Goal: Information Seeking & Learning: Learn about a topic

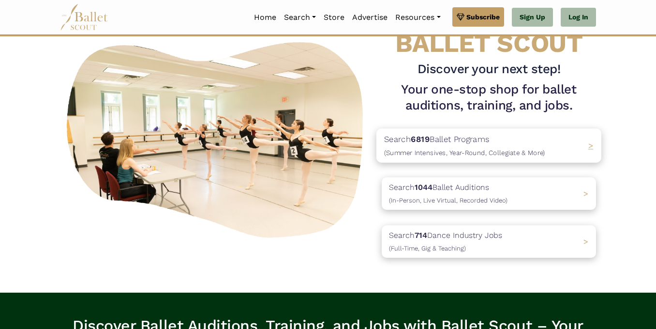
scroll to position [55, 0]
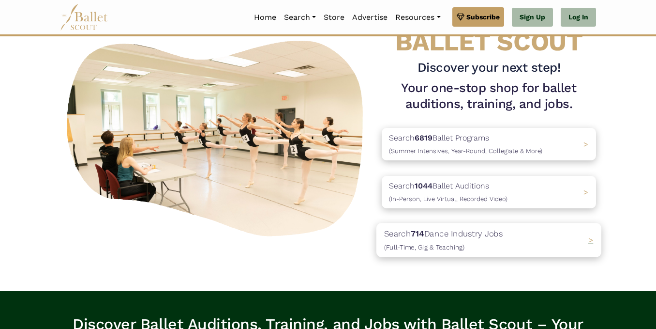
click at [566, 242] on div "Search 714 Dance Industry Jobs (Full-Time, Gig & Teaching) >" at bounding box center [488, 240] width 225 height 34
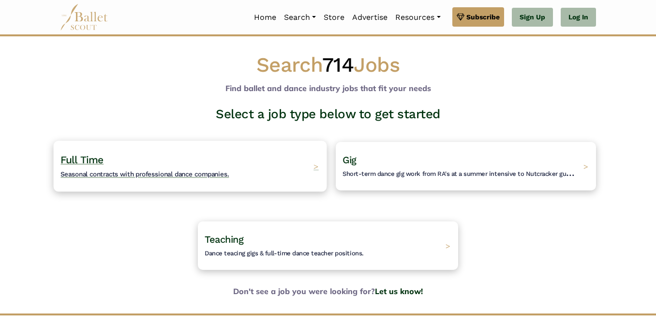
click at [281, 168] on div "Full Time Seasonal contracts with professional dance companies. >" at bounding box center [190, 165] width 273 height 51
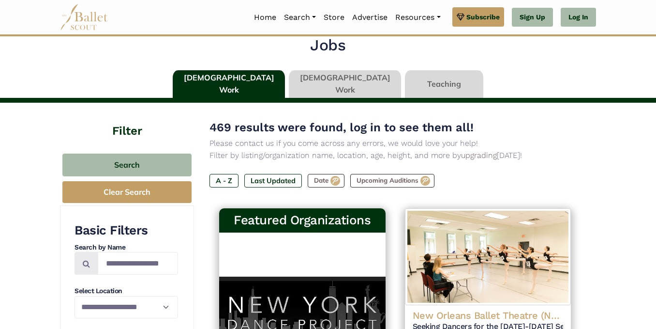
scroll to position [125, 0]
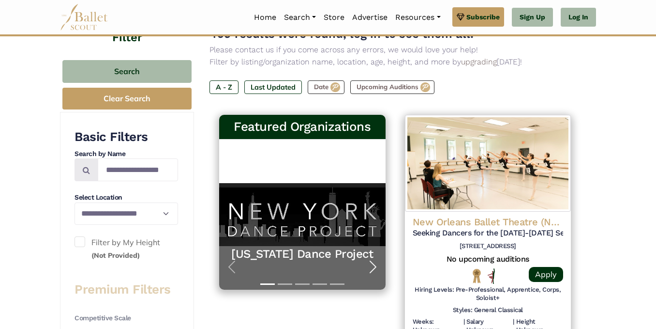
click at [376, 262] on span "button" at bounding box center [372, 266] width 15 height 15
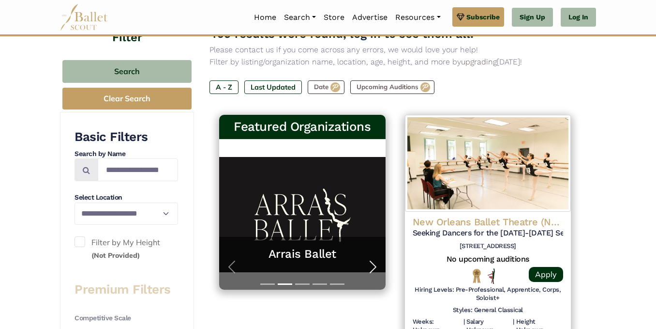
click at [376, 262] on span "button" at bounding box center [372, 266] width 15 height 15
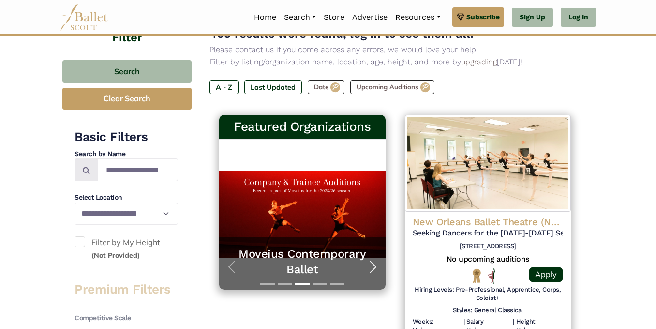
click at [376, 262] on span "button" at bounding box center [372, 266] width 15 height 15
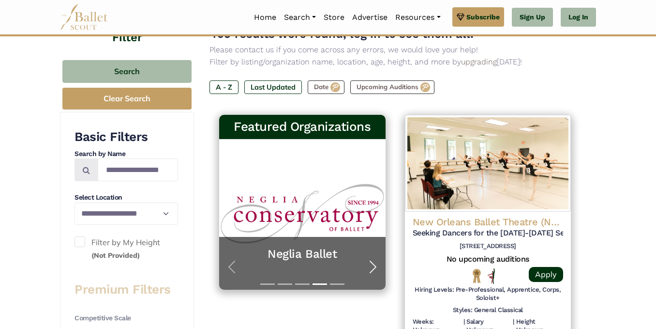
click at [376, 262] on span "button" at bounding box center [372, 266] width 15 height 15
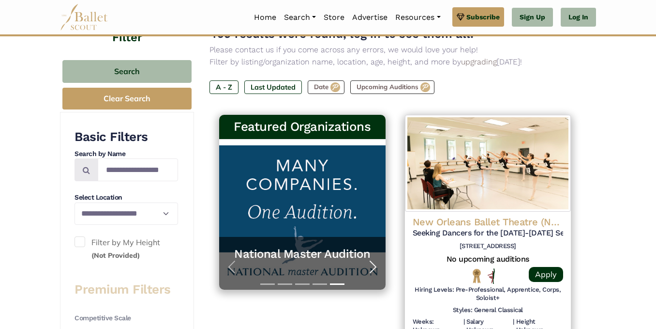
click at [376, 262] on span "button" at bounding box center [372, 266] width 15 height 15
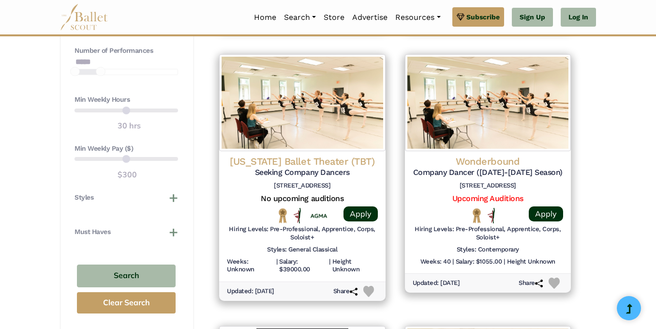
scroll to position [722, 0]
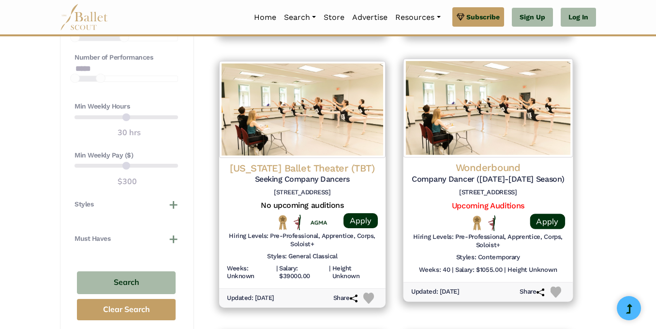
click at [555, 291] on img at bounding box center [555, 291] width 11 height 11
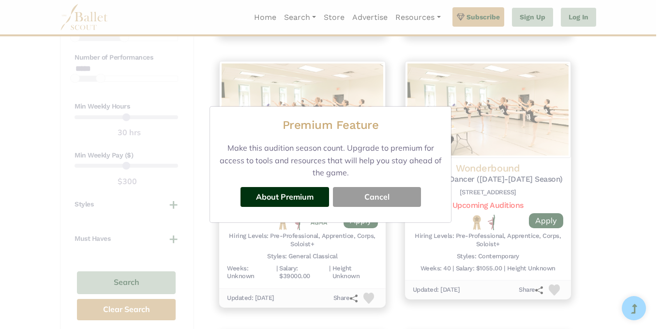
click at [363, 196] on button "Cancel" at bounding box center [377, 196] width 88 height 19
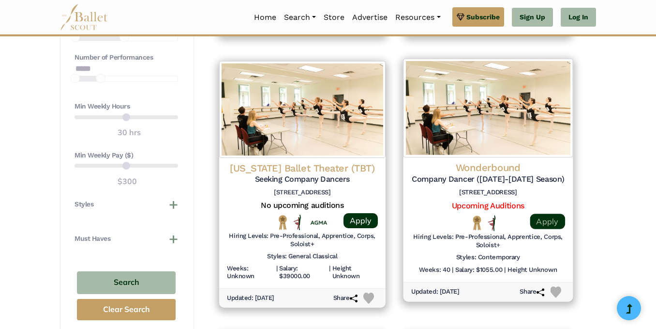
click at [546, 221] on link "Apply" at bounding box center [547, 220] width 35 height 15
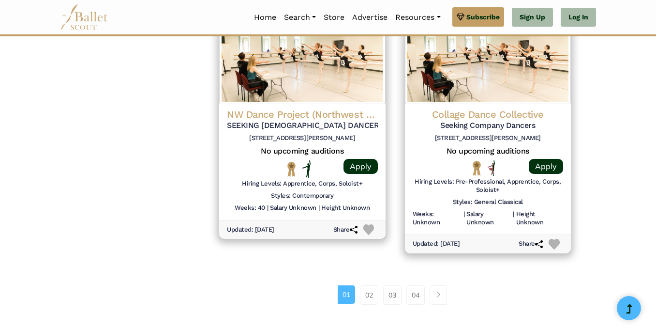
scroll to position [1321, 0]
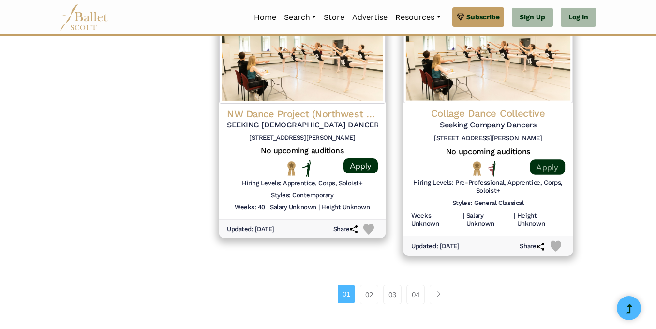
click at [546, 164] on link "Apply" at bounding box center [547, 166] width 35 height 15
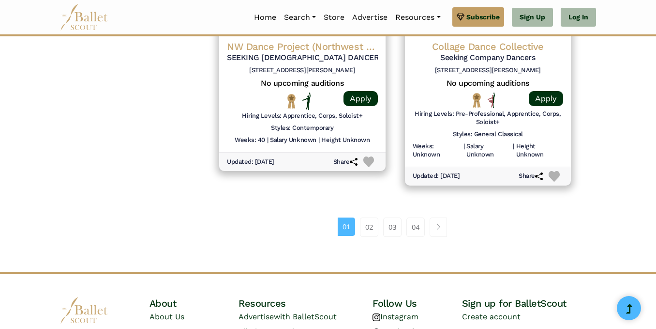
scroll to position [1467, 0]
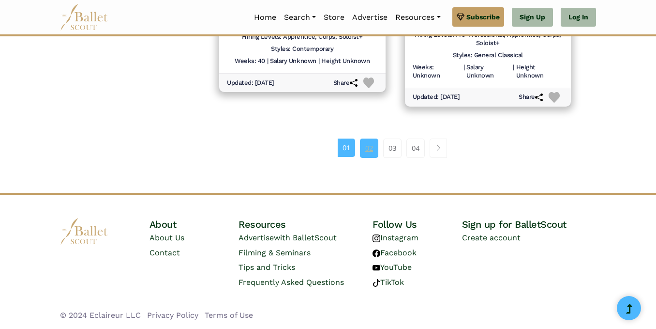
click at [371, 149] on link "02" at bounding box center [369, 147] width 18 height 19
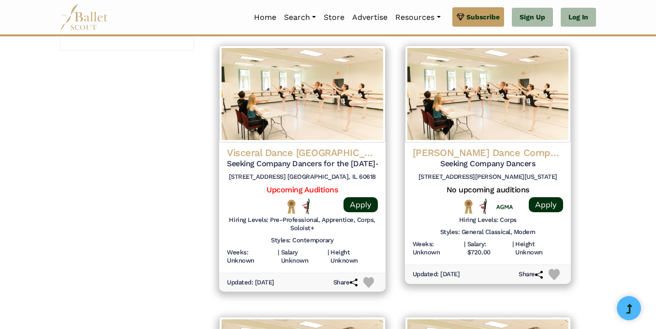
scroll to position [1011, 0]
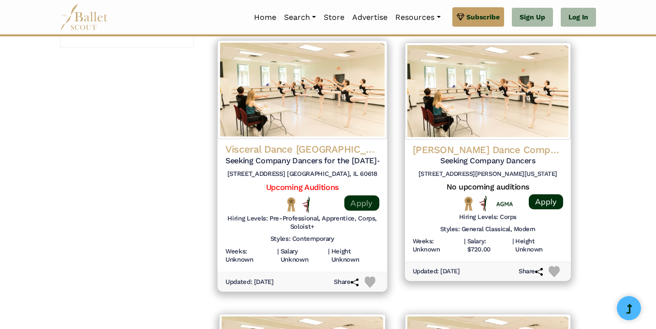
click at [353, 205] on link "Apply" at bounding box center [361, 202] width 35 height 15
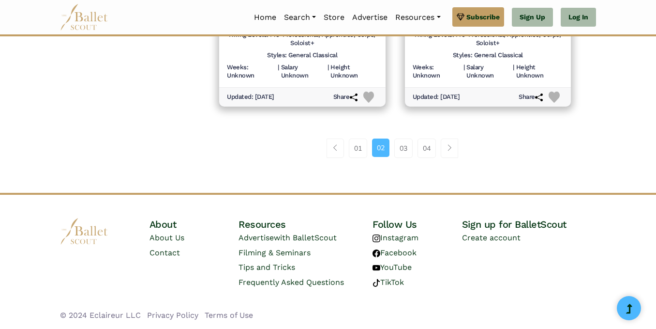
scroll to position [1463, 0]
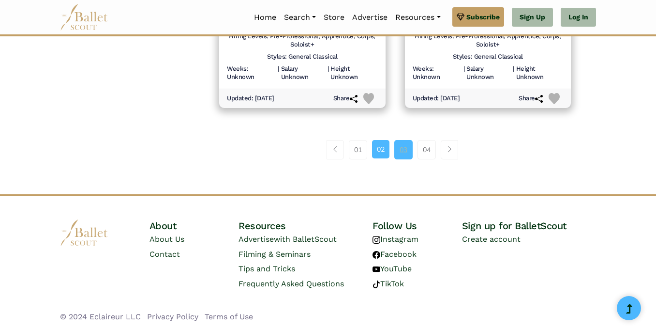
click at [400, 152] on link "03" at bounding box center [403, 149] width 18 height 19
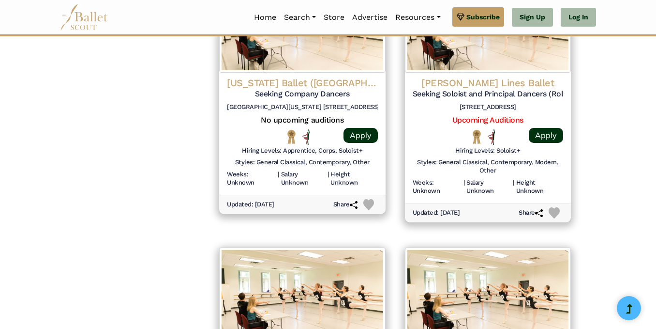
scroll to position [1063, 0]
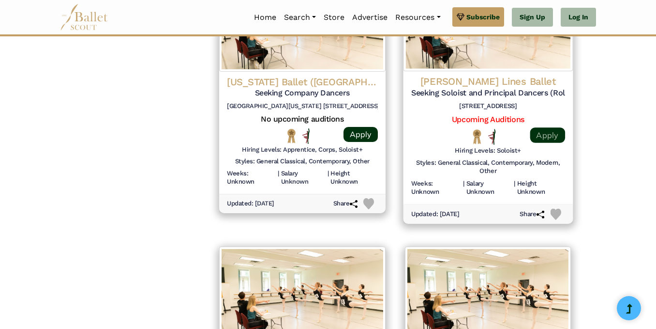
click at [543, 136] on link "Apply" at bounding box center [547, 134] width 35 height 15
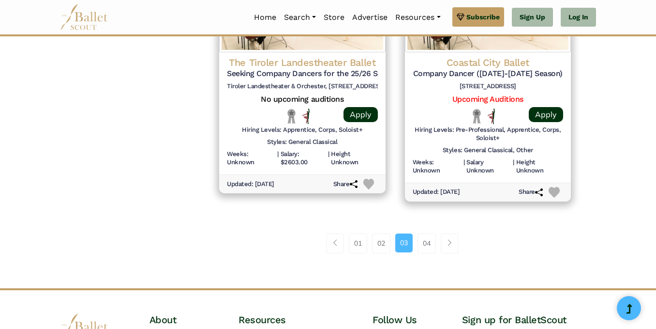
scroll to position [1354, 0]
click at [432, 247] on link "04" at bounding box center [427, 242] width 18 height 19
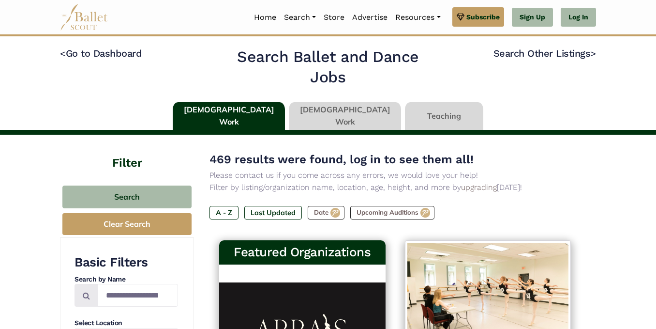
click at [332, 122] on link at bounding box center [345, 116] width 112 height 28
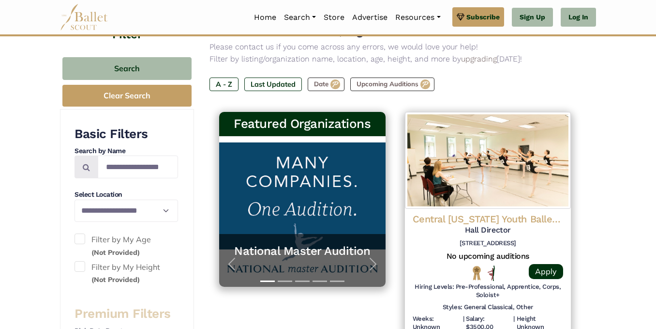
scroll to position [49, 0]
click at [376, 266] on span "button" at bounding box center [372, 263] width 15 height 15
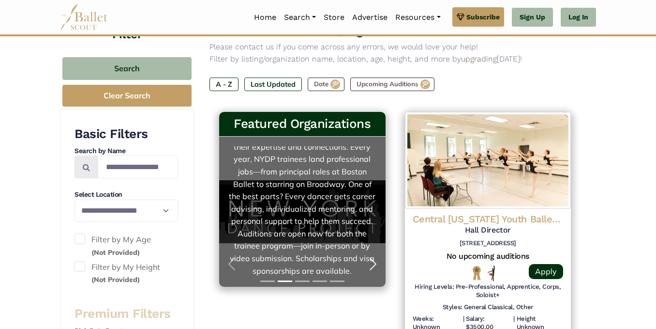
scroll to position [111, 0]
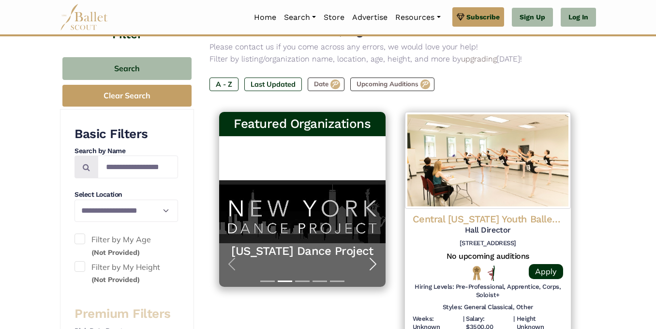
click at [375, 262] on span "button" at bounding box center [372, 263] width 15 height 15
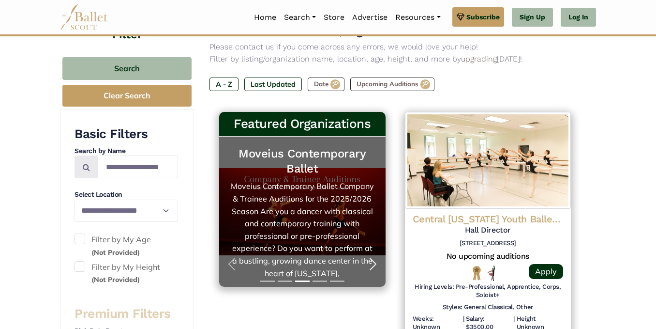
scroll to position [0, 0]
